Goal: Task Accomplishment & Management: Manage account settings

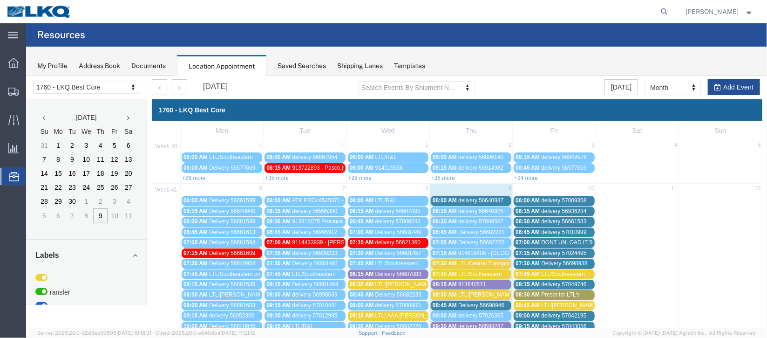
scroll to position [69, 0]
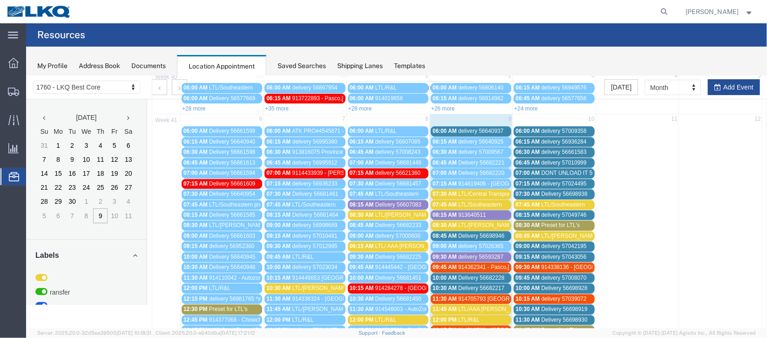
click at [472, 129] on span "delivery 56640937" at bounding box center [480, 130] width 45 height 7
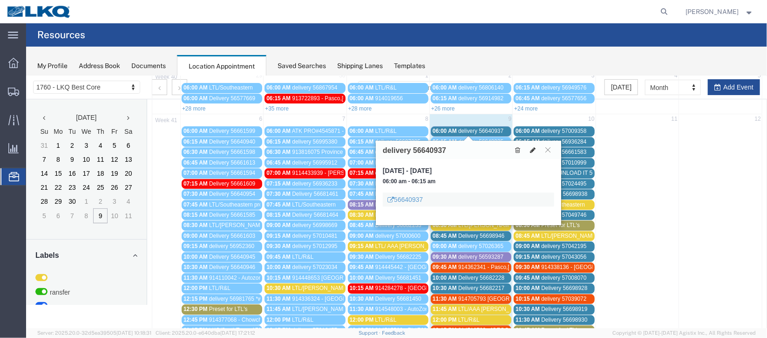
click at [530, 150] on icon at bounding box center [533, 149] width 6 height 7
select select "100"
select select "1"
select select
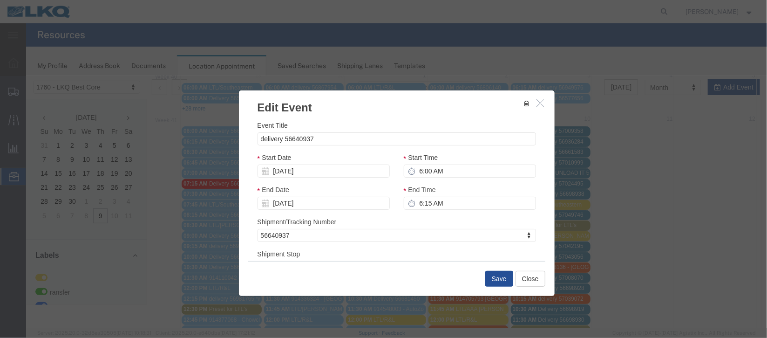
click at [537, 104] on icon "button" at bounding box center [540, 102] width 7 height 8
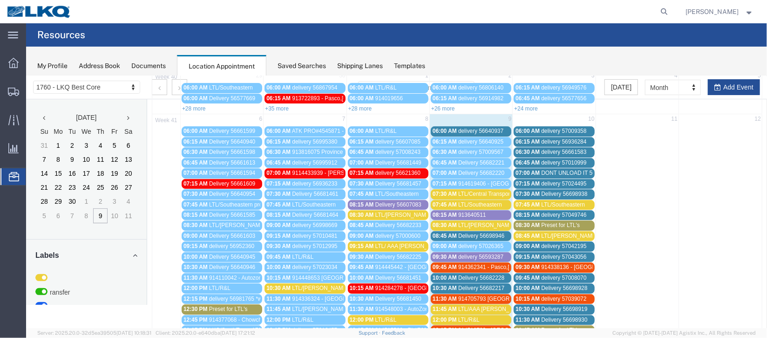
click at [458, 129] on span "delivery 56640937" at bounding box center [480, 130] width 45 height 7
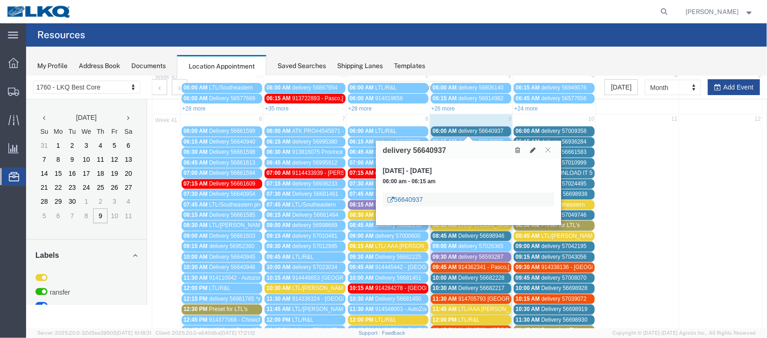
click at [417, 197] on link "56640937" at bounding box center [404, 198] width 35 height 9
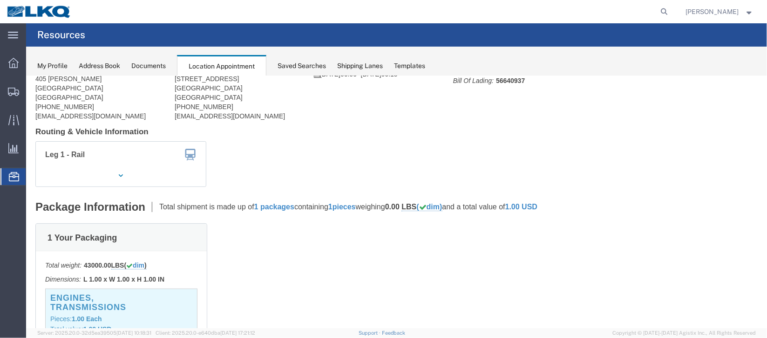
scroll to position [0, 0]
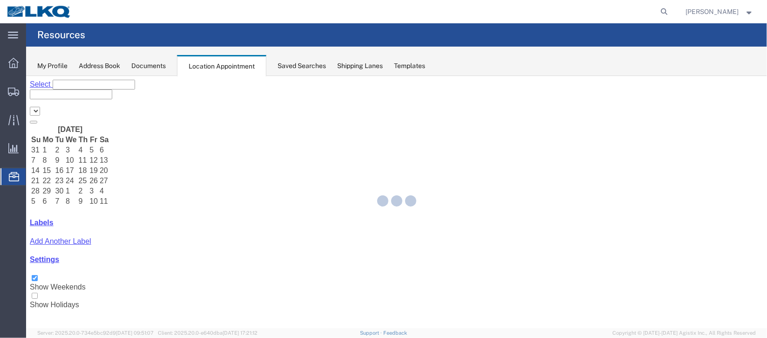
select select "27634"
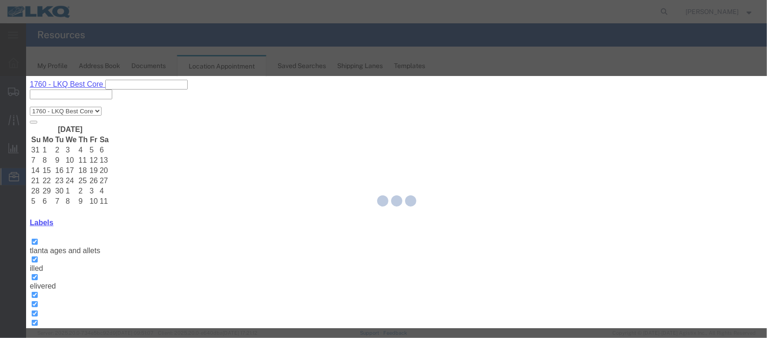
select select
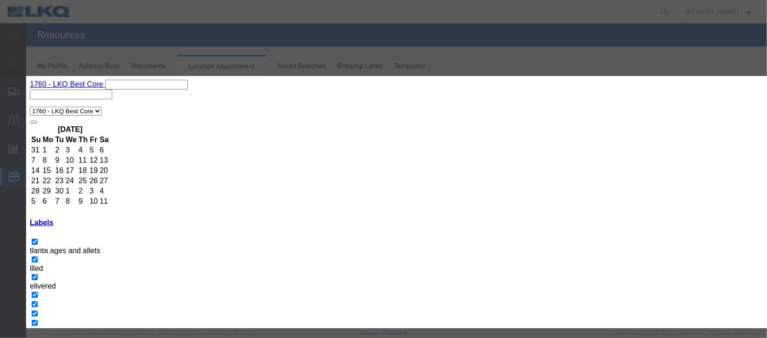
scroll to position [119, 0]
type input "m"
select select "100"
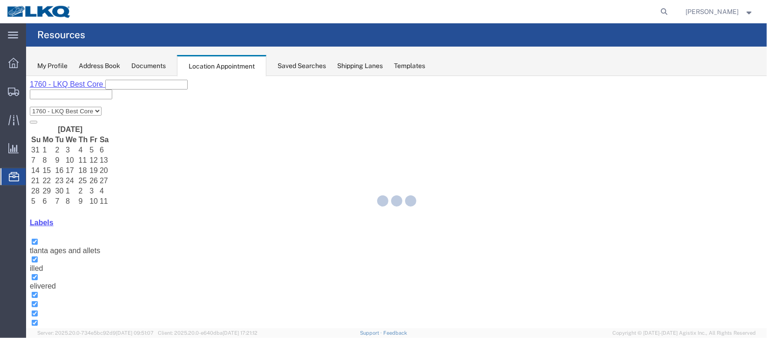
scroll to position [114, 0]
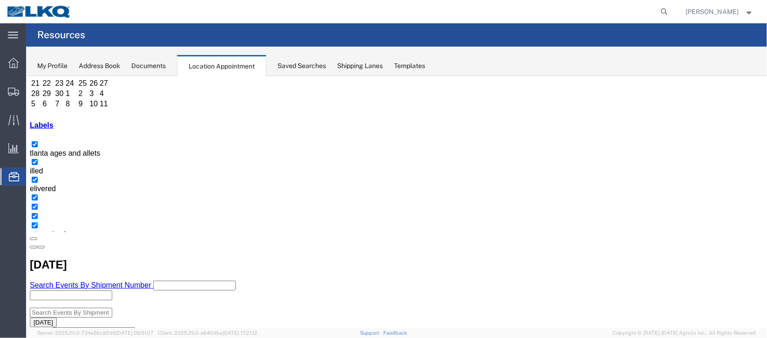
scroll to position [69, 0]
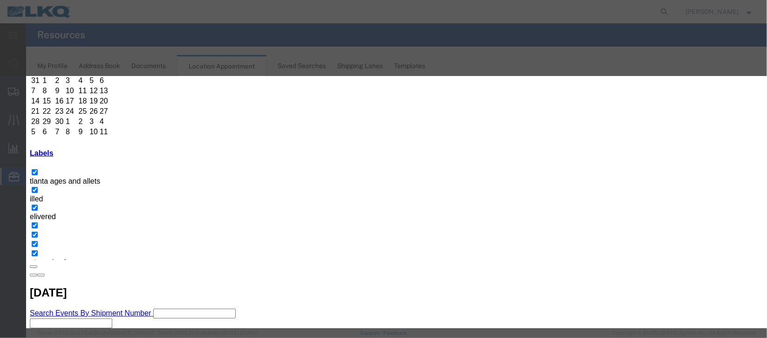
scroll to position [119, 0]
type input "la"
select select "160"
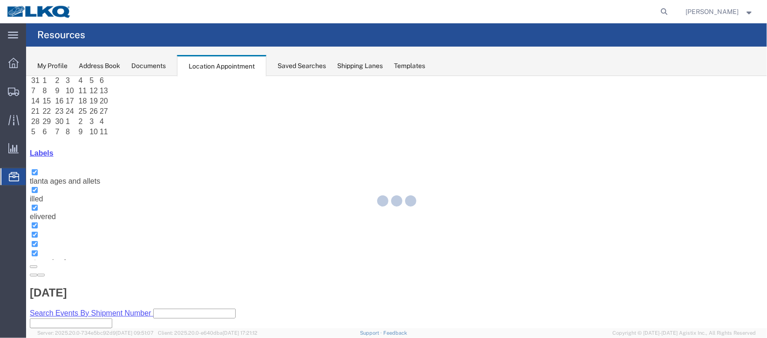
scroll to position [0, 0]
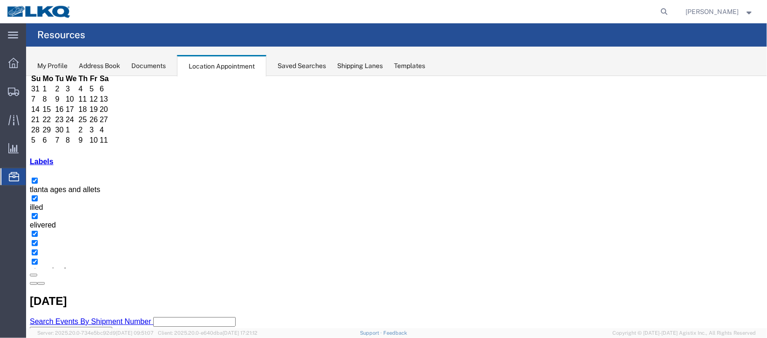
scroll to position [139, 0]
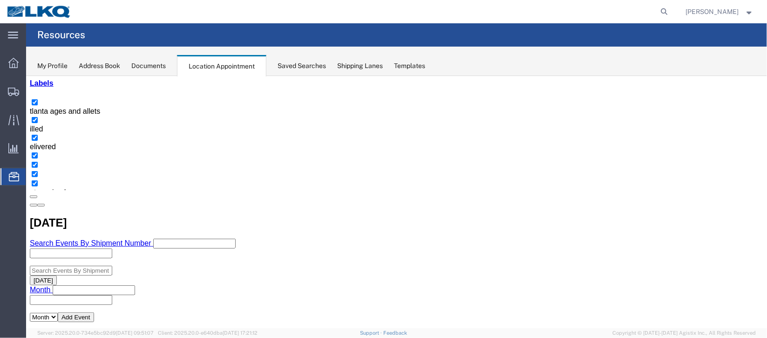
select select "100"
select select "1"
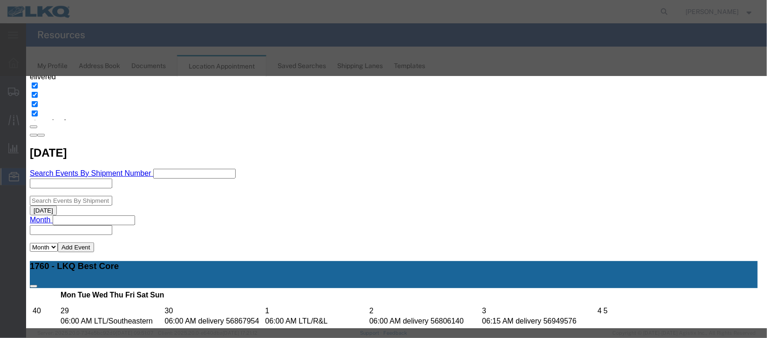
scroll to position [119, 0]
select select "40"
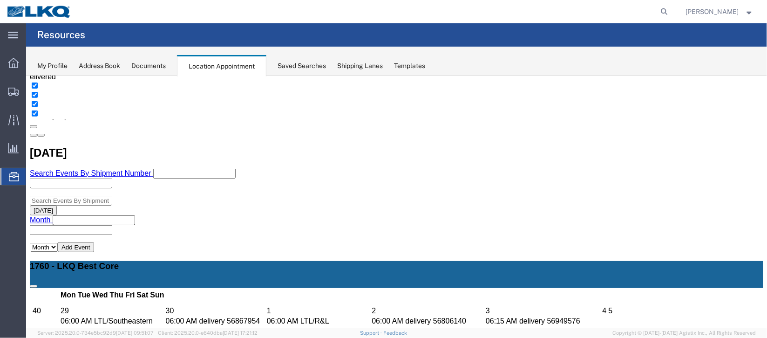
scroll to position [0, 0]
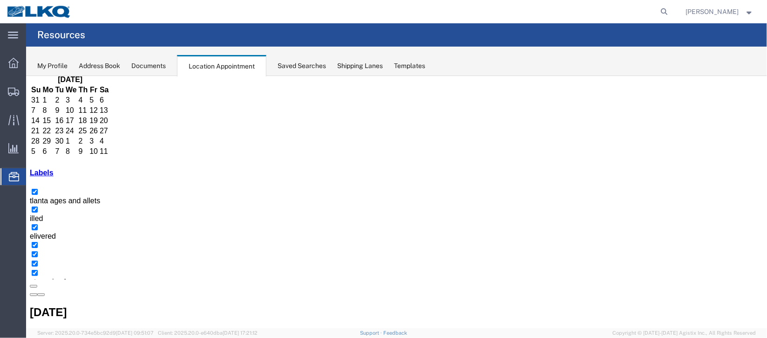
scroll to position [69, 0]
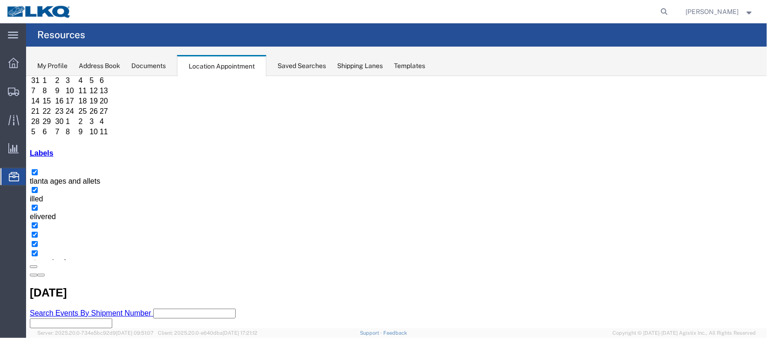
select select "1"
select select "100"
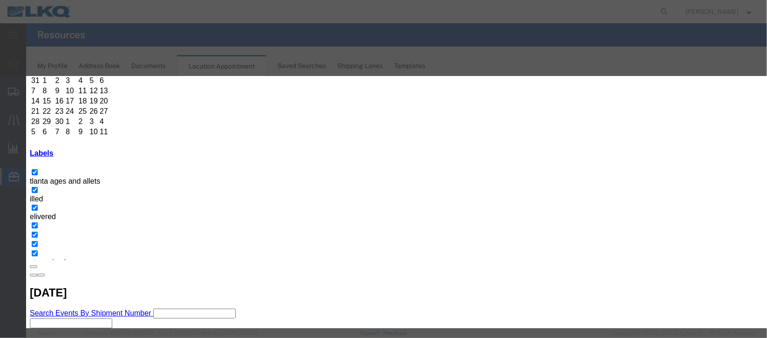
scroll to position [114, 0]
type input "de"
select select "40"
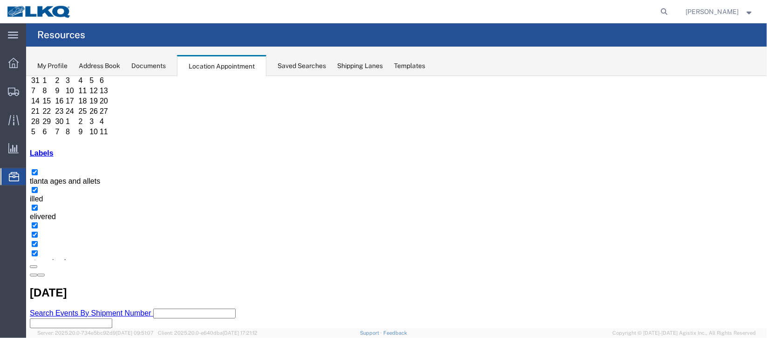
scroll to position [0, 0]
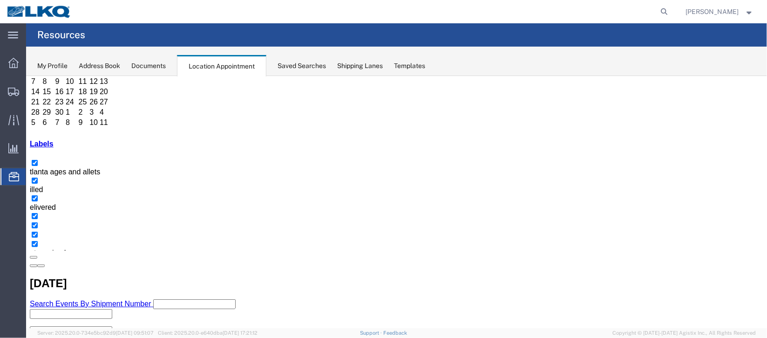
scroll to position [139, 0]
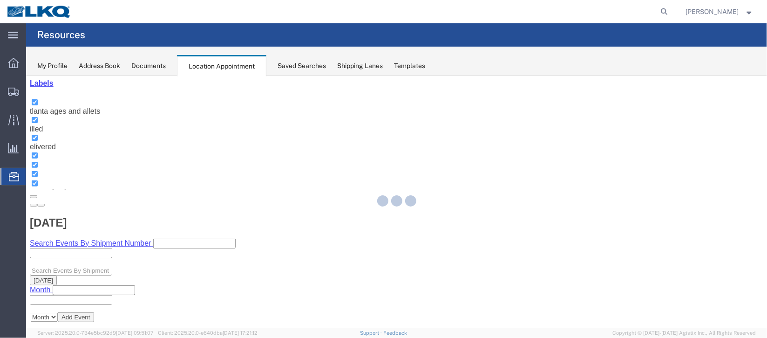
select select "1"
select select "100"
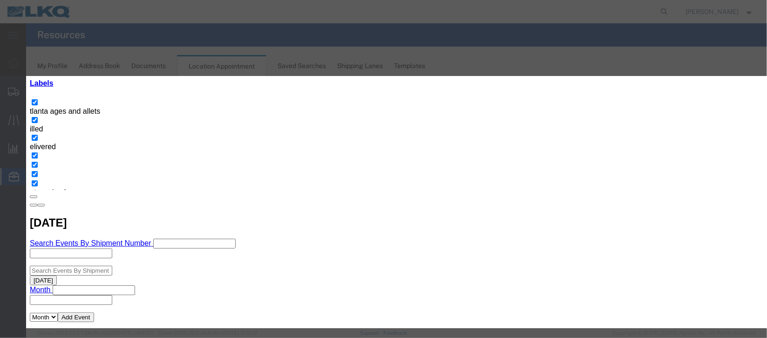
select select
type input "de"
select select "40"
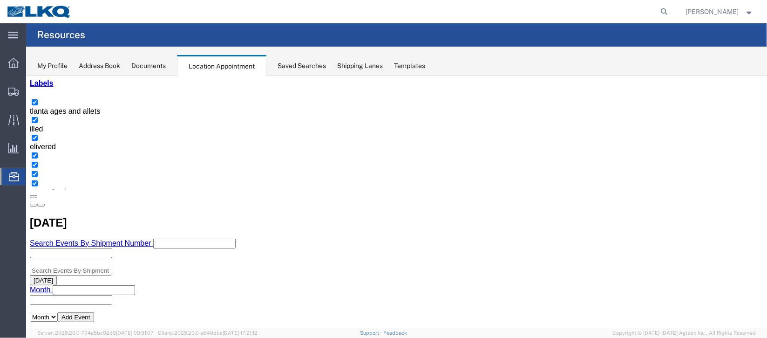
scroll to position [0, 0]
